Goal: Find specific page/section: Find specific page/section

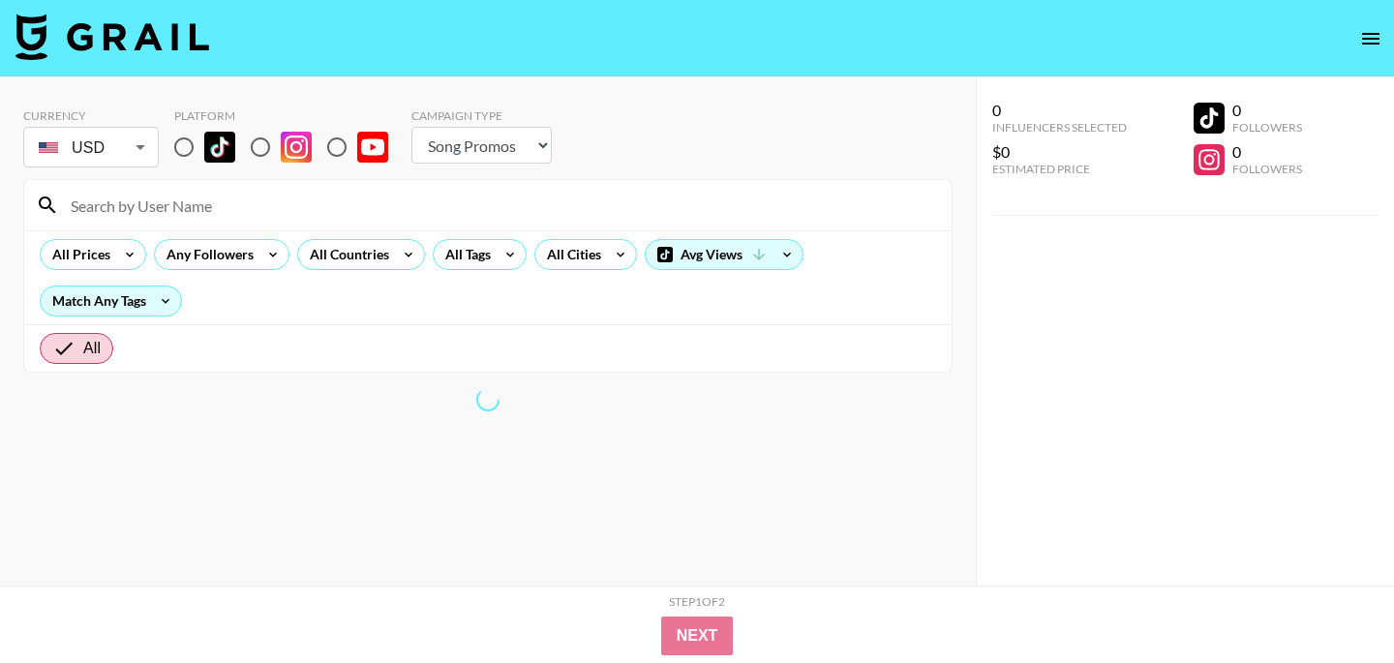
click at [211, 207] on input at bounding box center [499, 205] width 881 height 31
click at [432, 153] on select "Choose Type... Song Promos Brand Promos" at bounding box center [481, 145] width 140 height 37
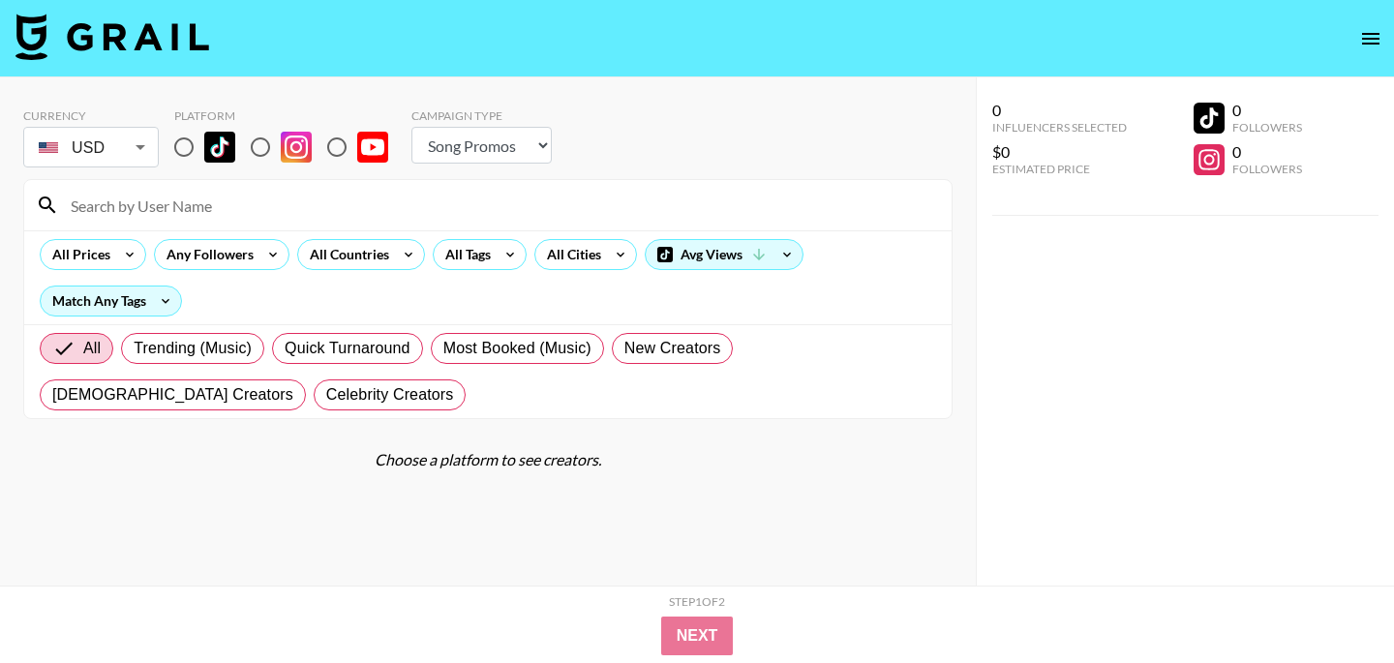
select select "Brand"
click at [411, 127] on select "Choose Type... Song Promos Brand Promos" at bounding box center [481, 145] width 140 height 37
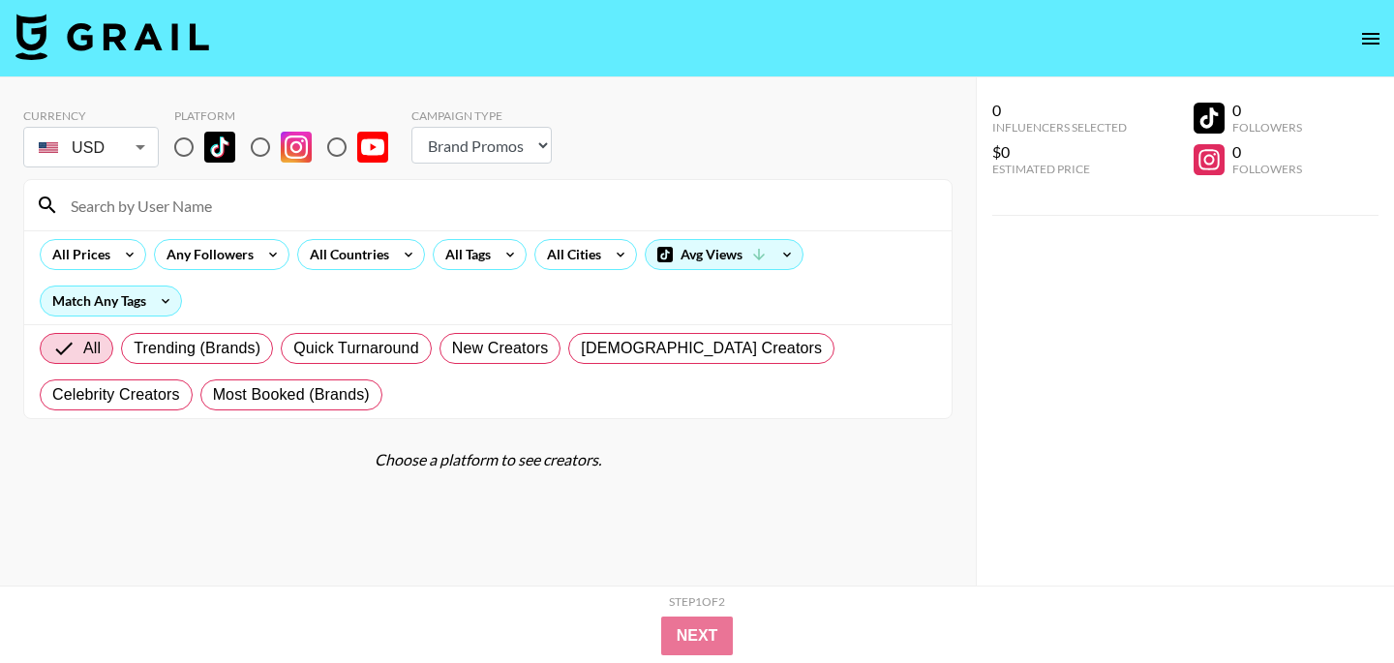
click at [202, 142] on input "radio" at bounding box center [184, 147] width 41 height 41
radio input "true"
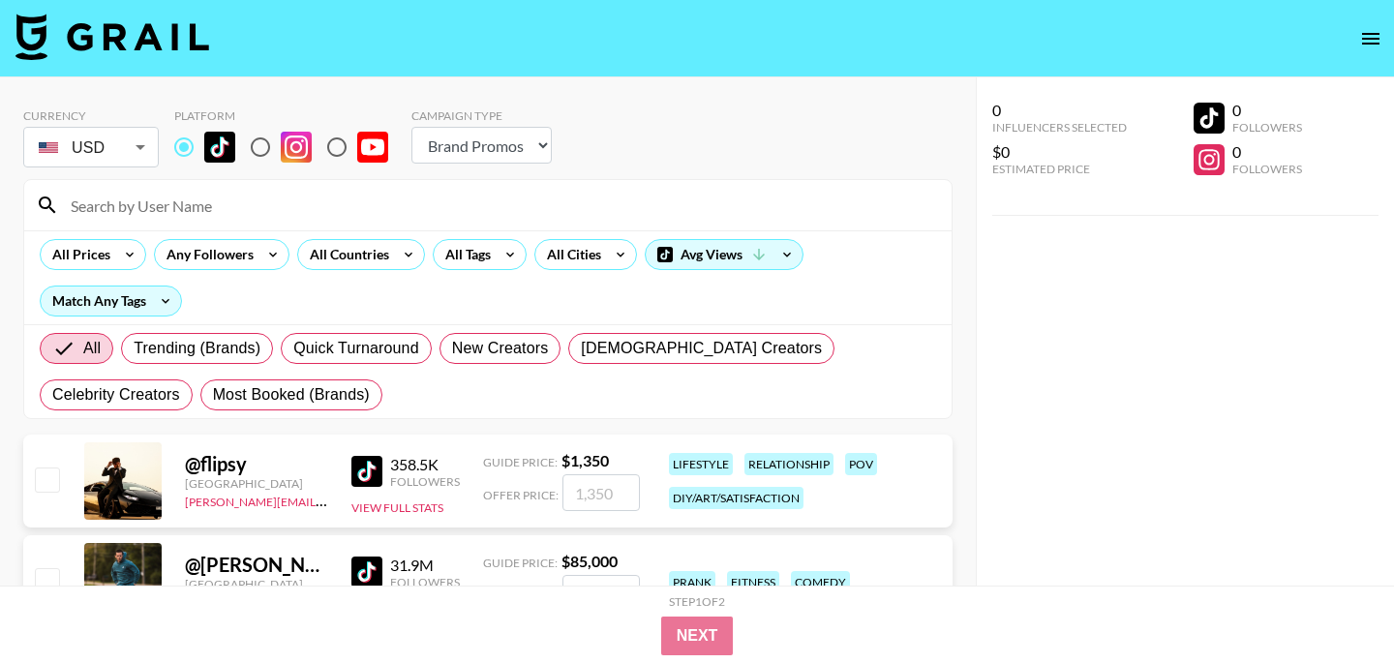
click at [461, 144] on select "Choose Type... Song Promos Brand Promos" at bounding box center [481, 145] width 140 height 37
click at [356, 201] on input at bounding box center [499, 205] width 881 height 31
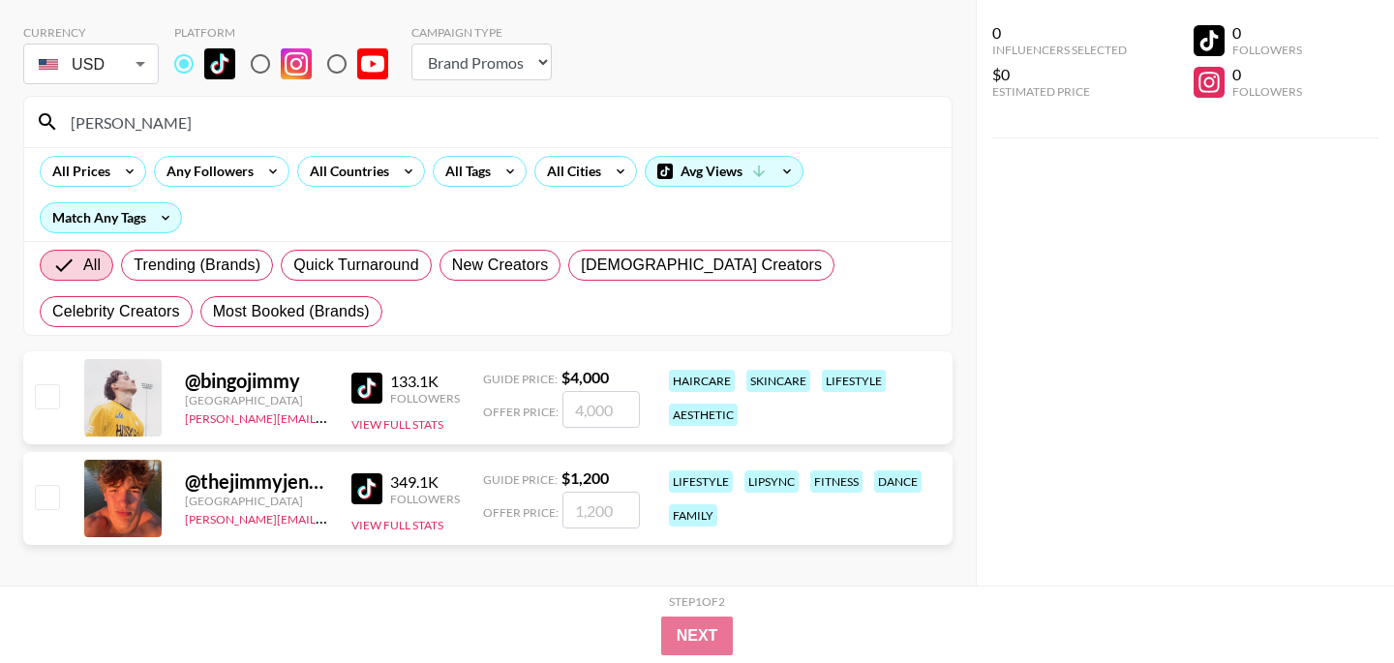
scroll to position [89, 0]
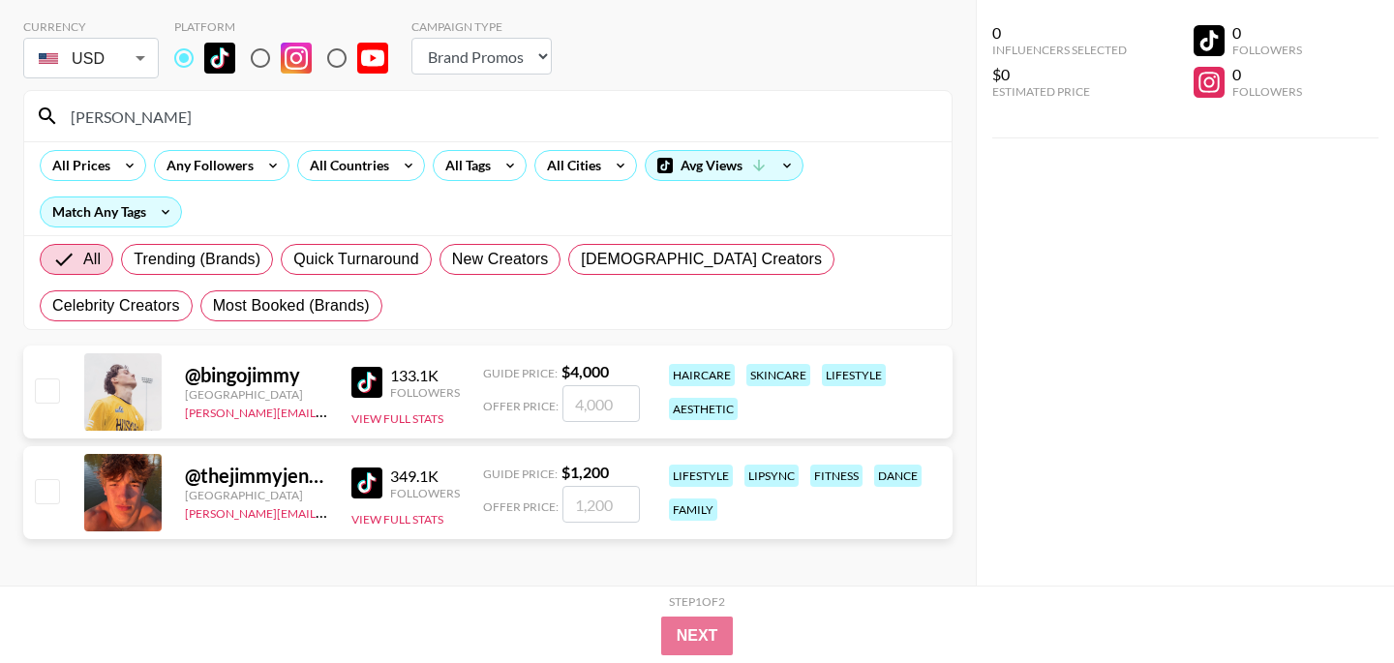
click at [335, 114] on input "[PERSON_NAME]" at bounding box center [499, 116] width 881 height 31
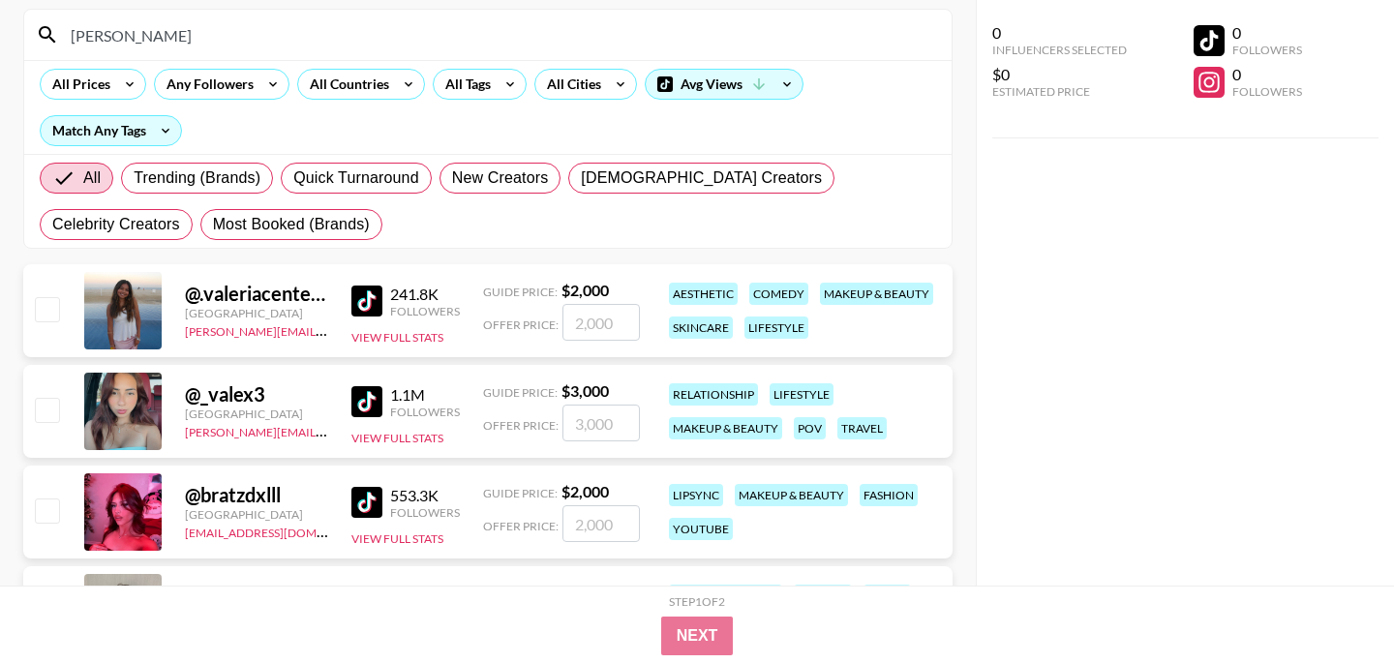
scroll to position [179, 0]
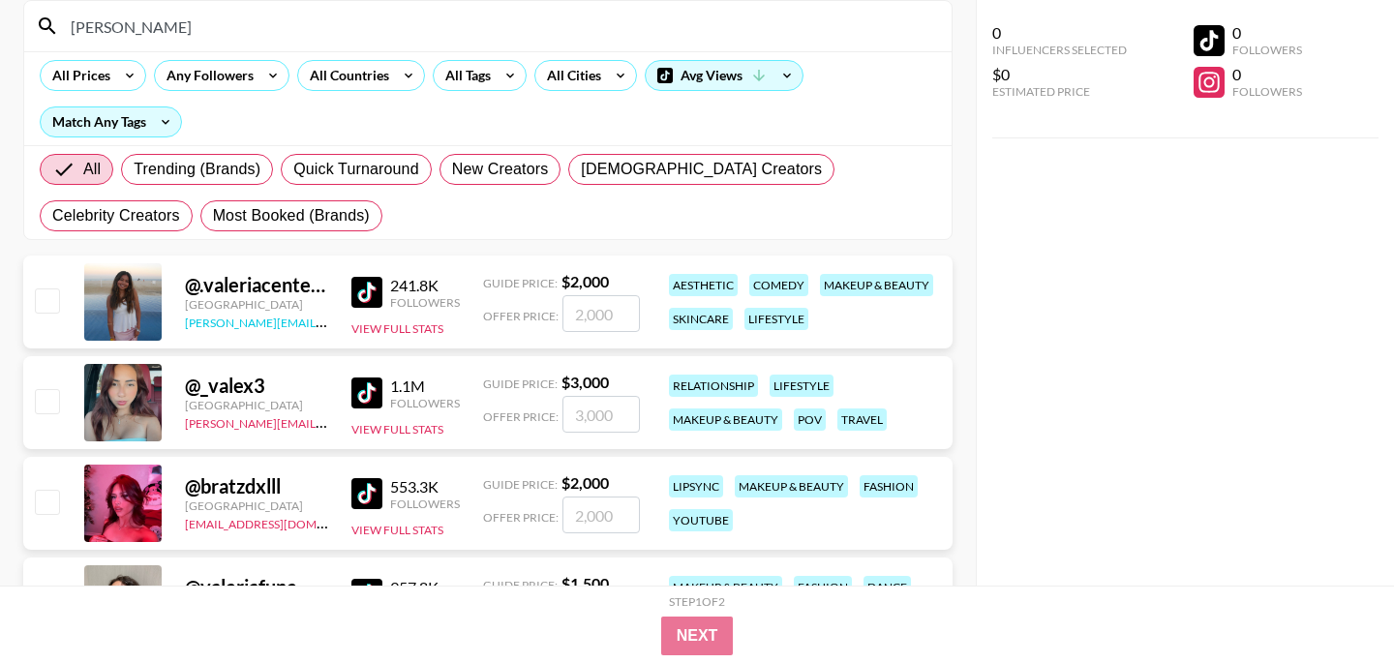
type input "[PERSON_NAME]"
click at [276, 288] on div "@ .valeriacenteno" at bounding box center [256, 285] width 143 height 24
